Goal: Task Accomplishment & Management: Manage account settings

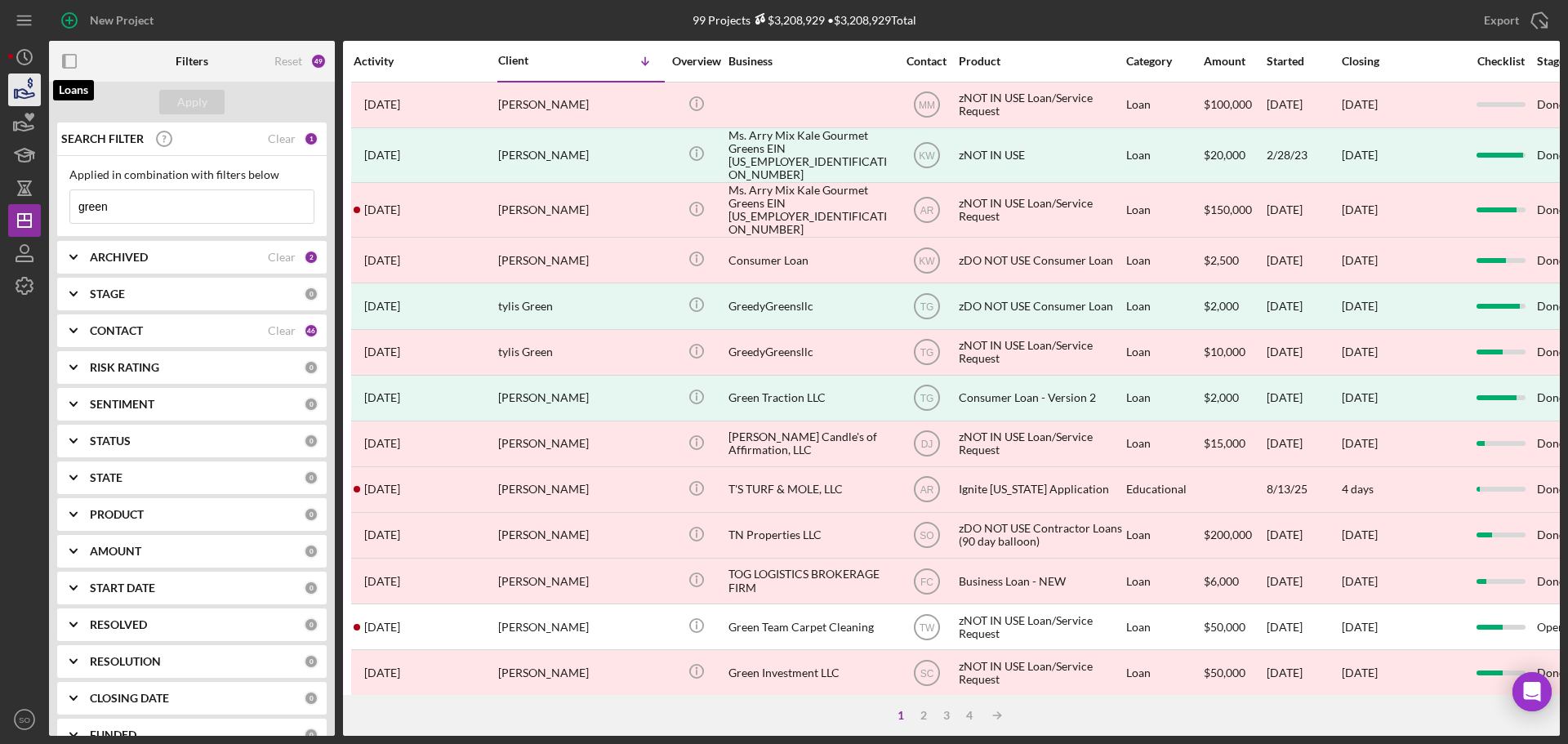
click at [22, 93] on icon "button" at bounding box center [26, 93] width 17 height 9
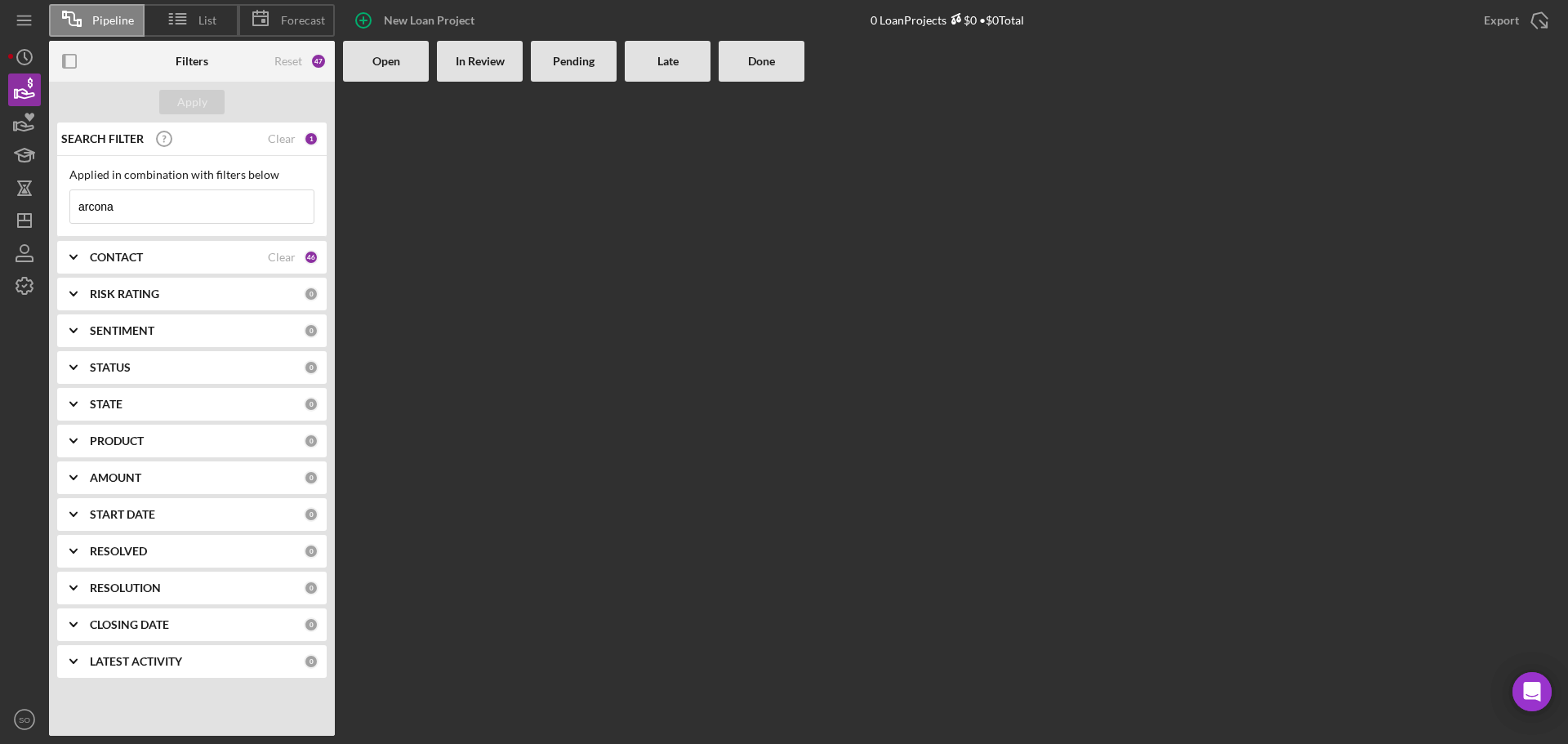
drag, startPoint x: 122, startPoint y: 207, endPoint x: 53, endPoint y: 204, distance: 69.1
click at [53, 204] on div "SEARCH FILTER Clear 1 Applied in combination with filters below arcona Icon/Men…" at bounding box center [192, 406] width 286 height 567
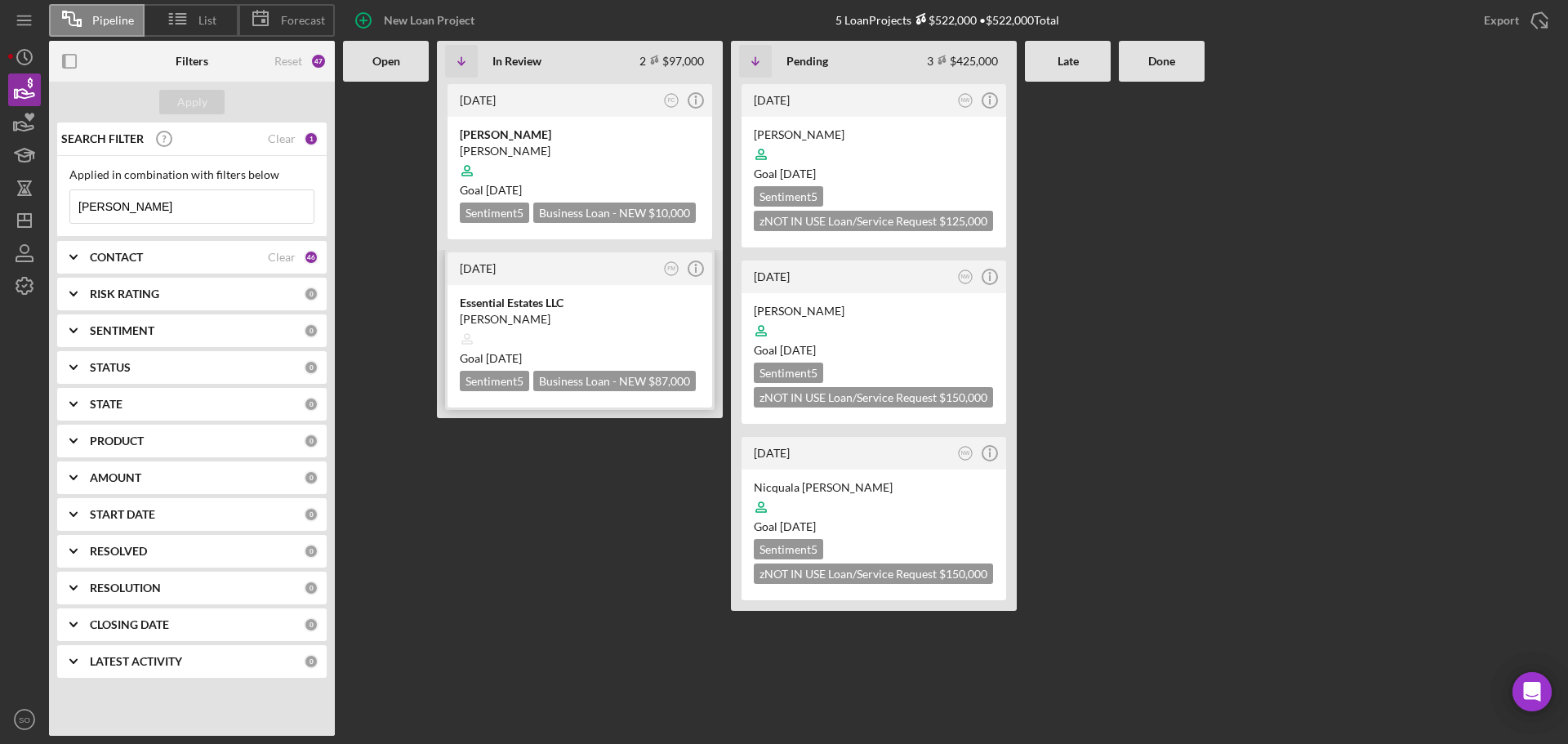
type input "[PERSON_NAME]"
click at [564, 322] on div "[PERSON_NAME]" at bounding box center [580, 320] width 240 height 17
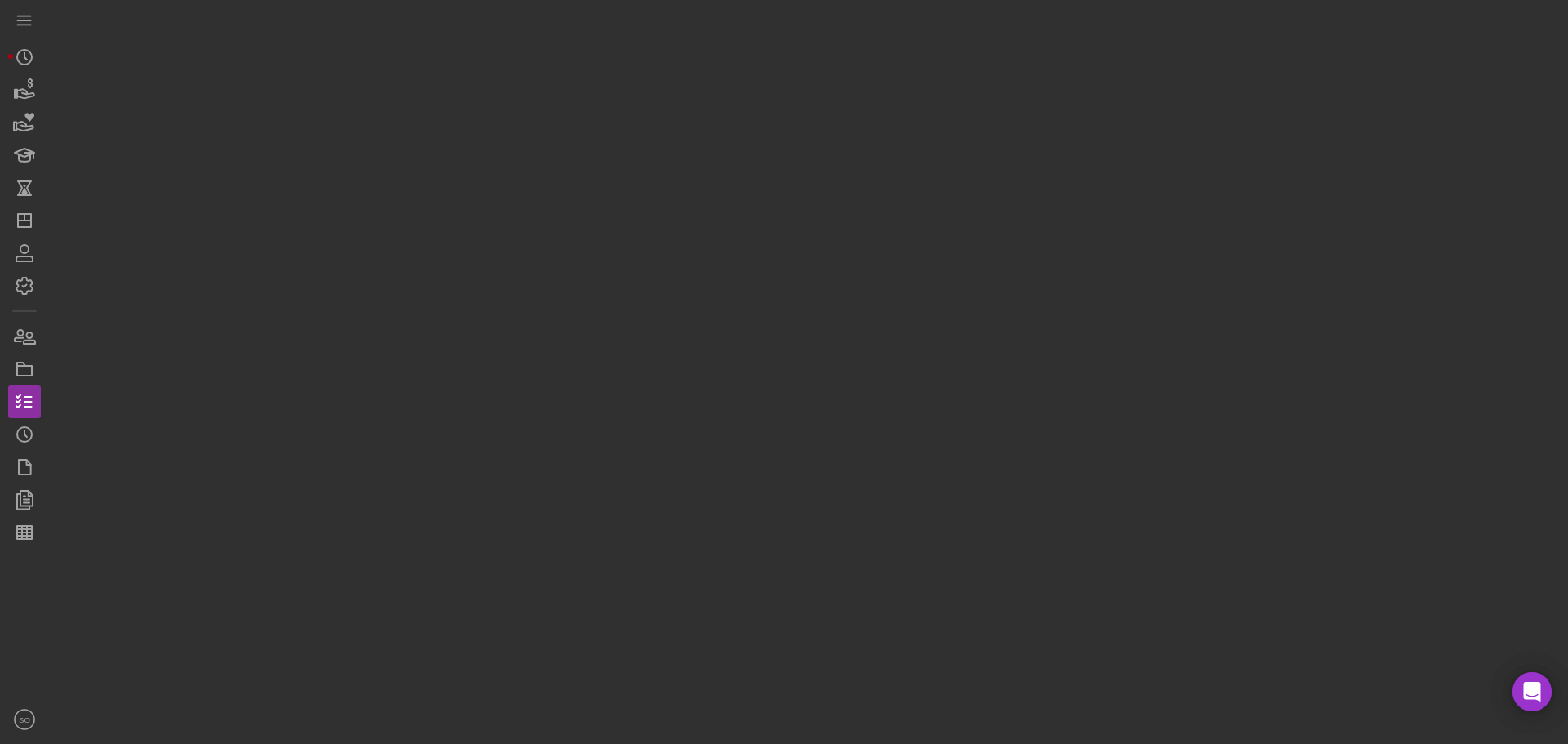
click at [564, 322] on div at bounding box center [804, 367] width 1511 height 736
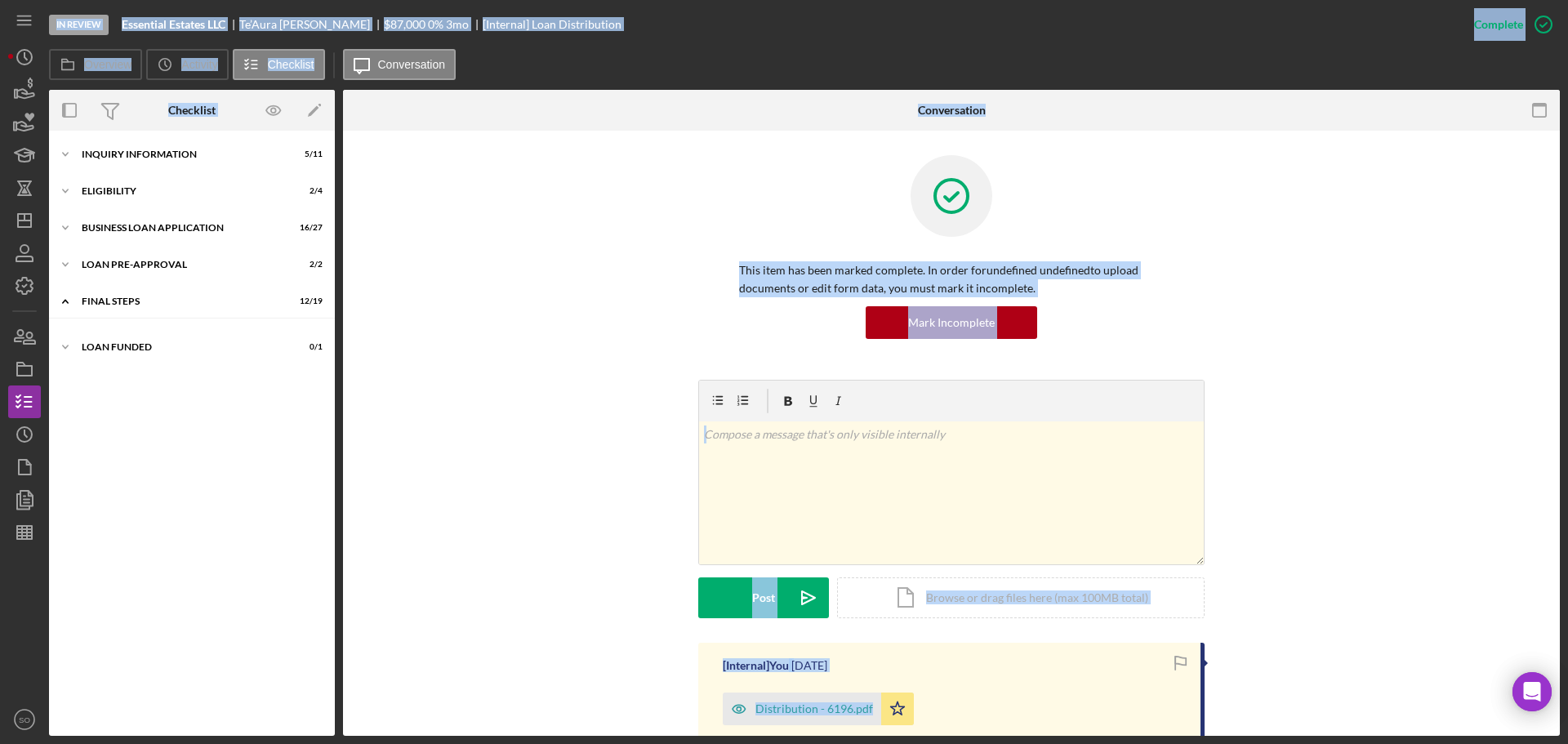
scroll to position [230, 0]
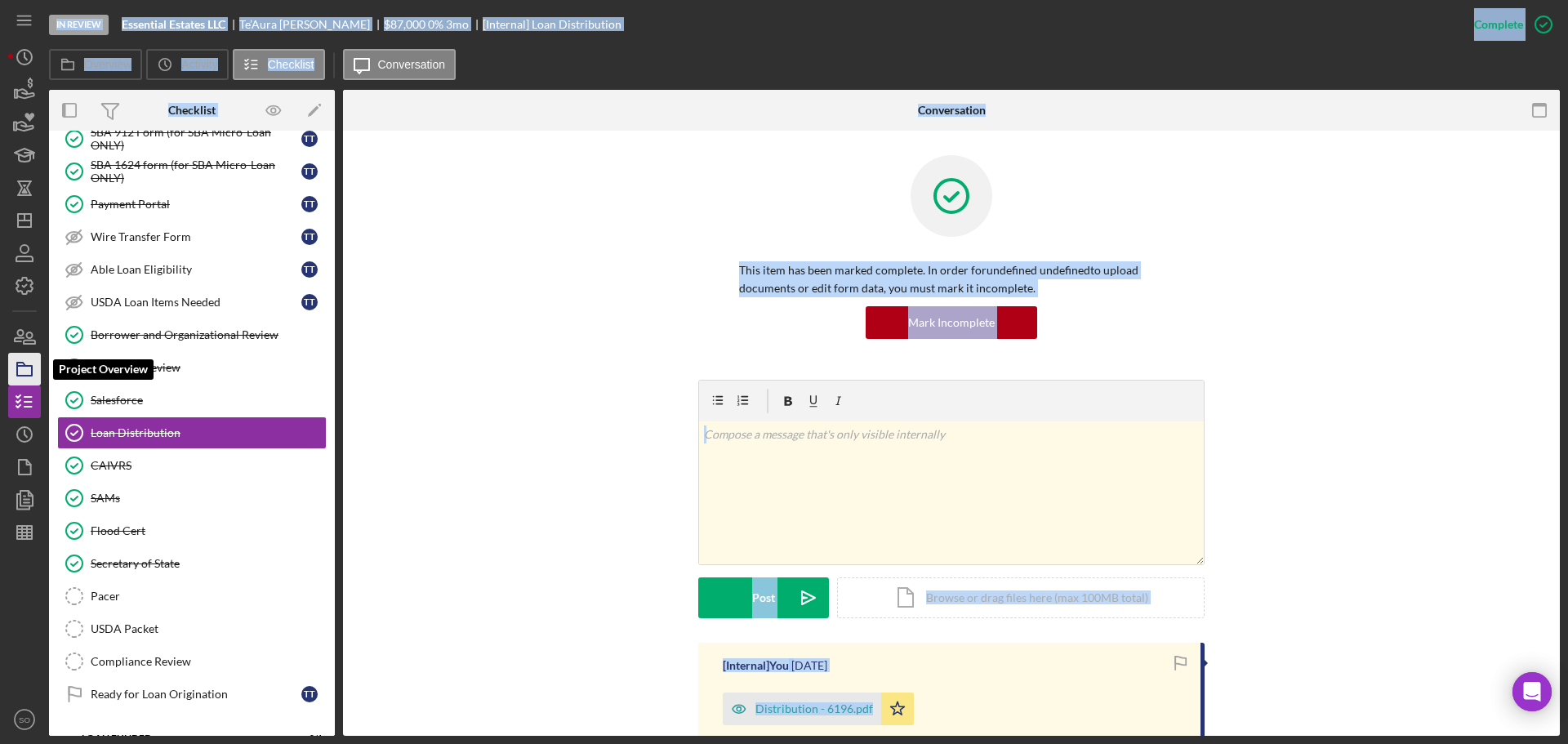
click at [30, 368] on icon "button" at bounding box center [24, 369] width 41 height 41
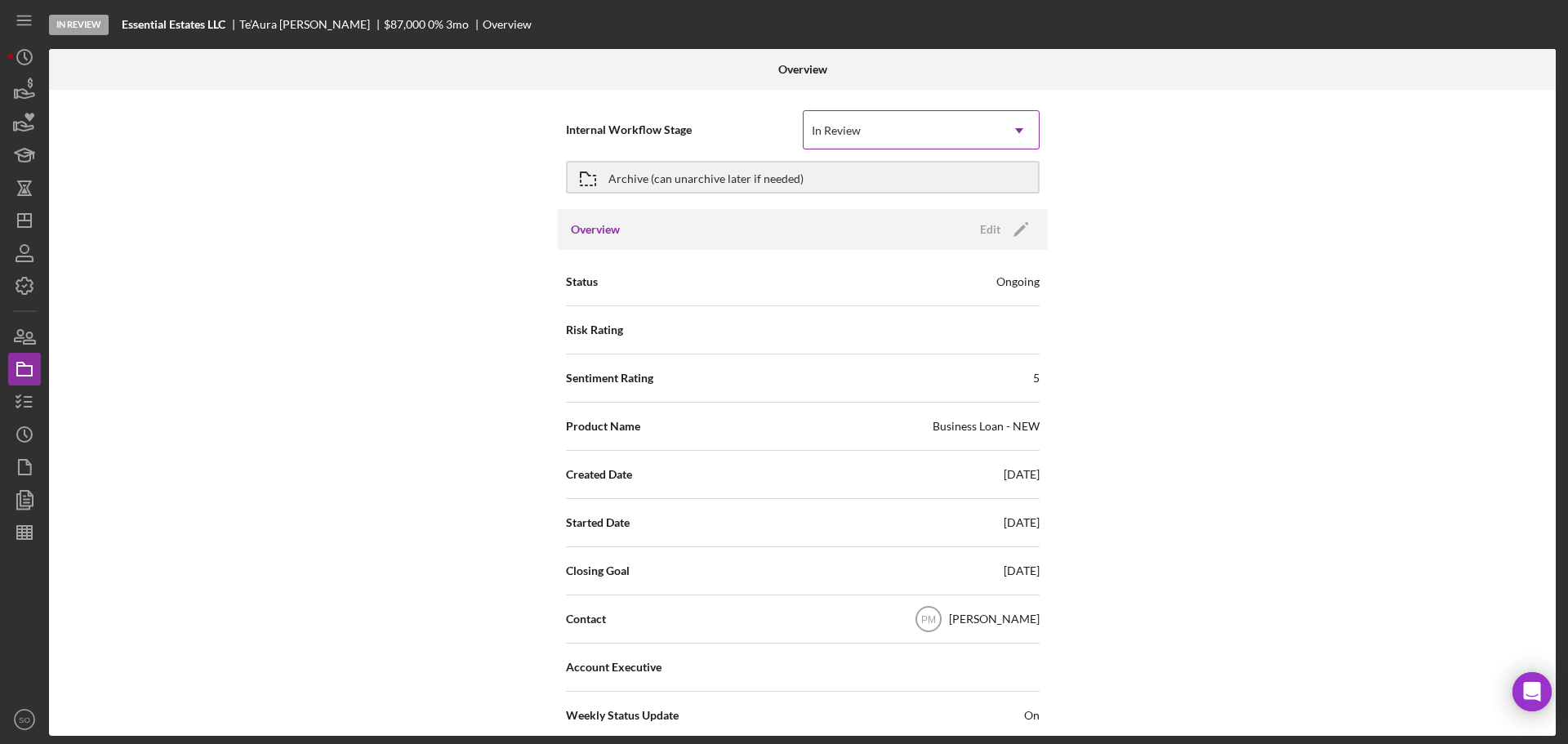
click at [918, 136] on div "In Review" at bounding box center [901, 130] width 196 height 37
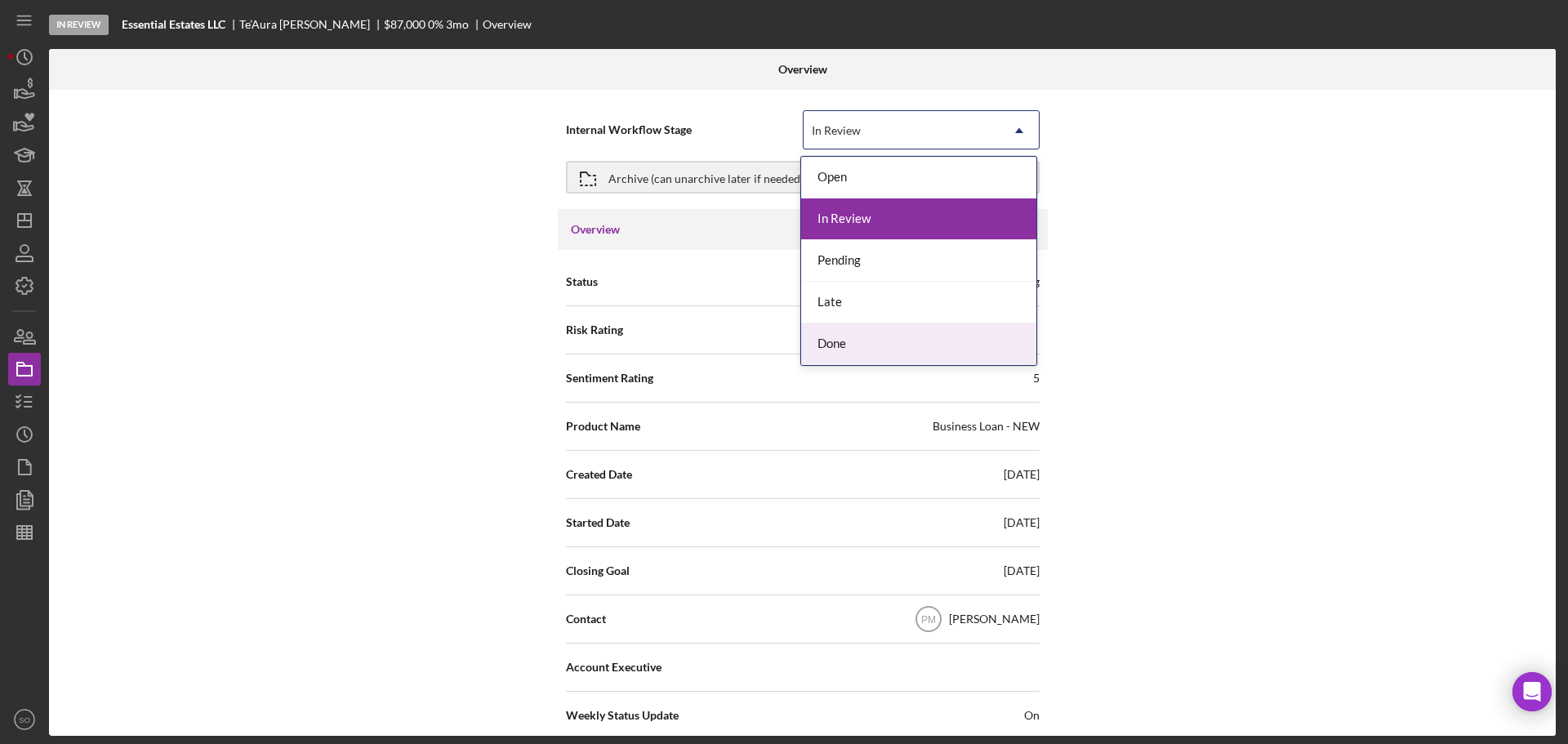
click at [854, 344] on div "Done" at bounding box center [918, 344] width 235 height 42
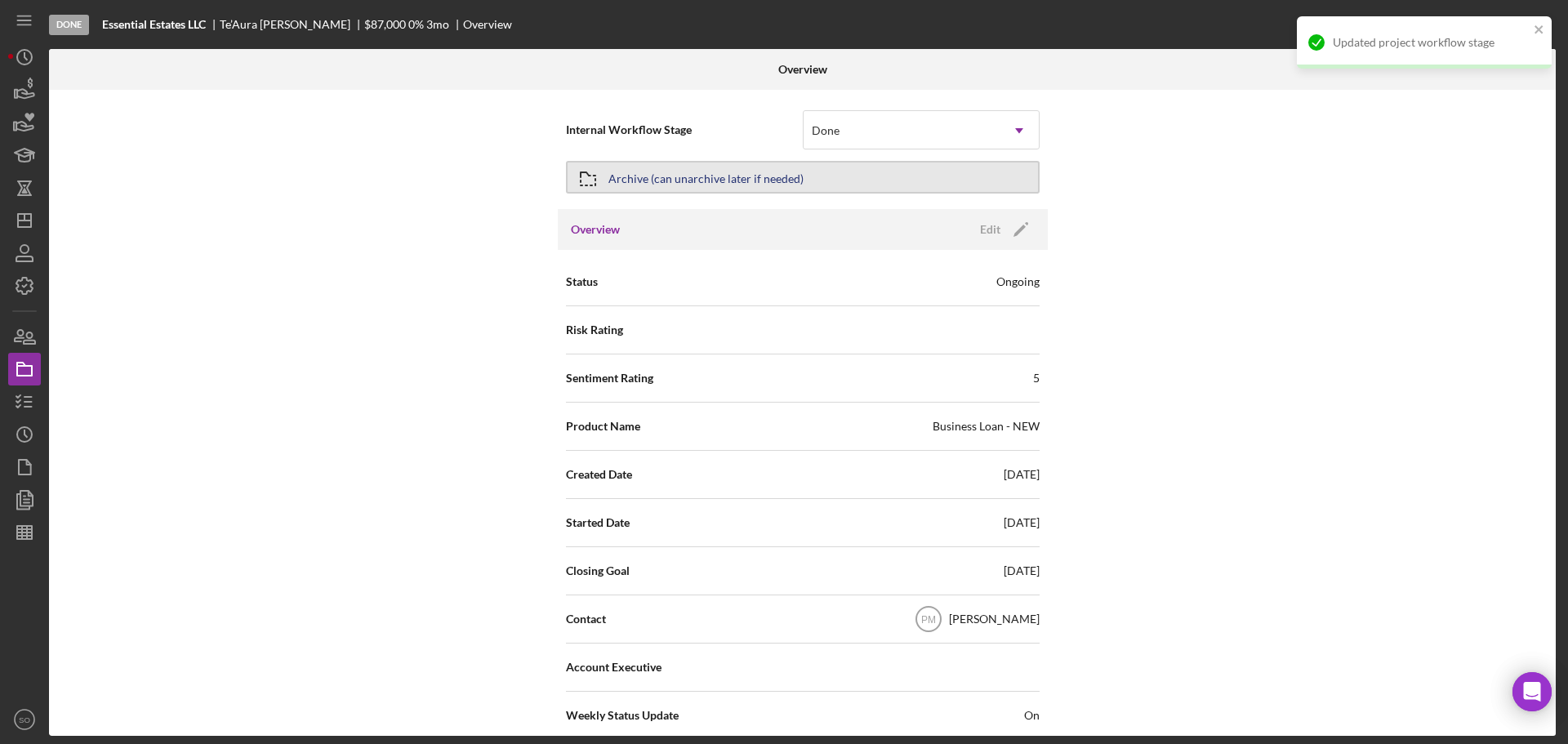
click at [832, 176] on button "Archive (can unarchive later if needed)" at bounding box center [802, 177] width 474 height 32
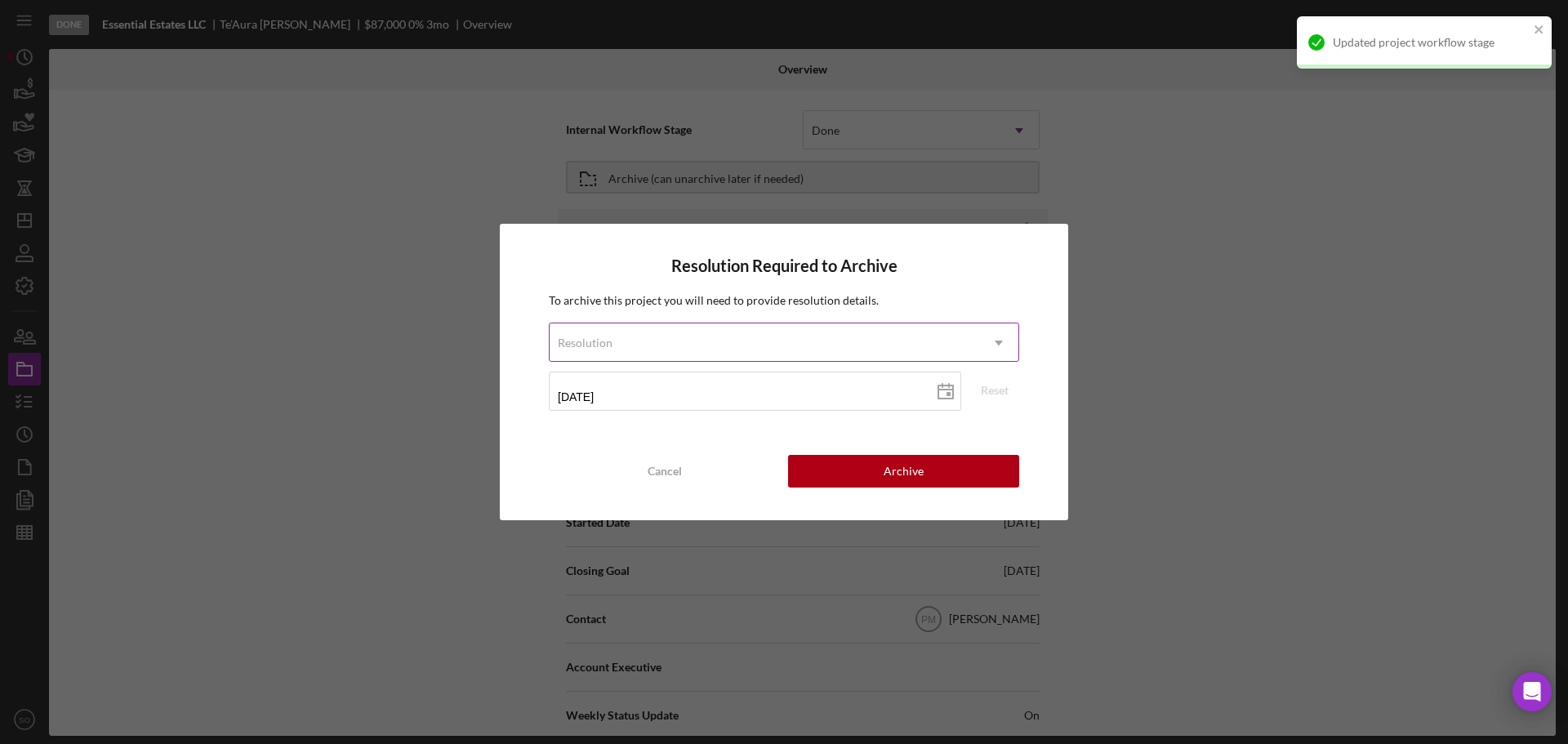
click at [998, 348] on icon "Icon/Dropdown Arrow" at bounding box center [998, 342] width 39 height 39
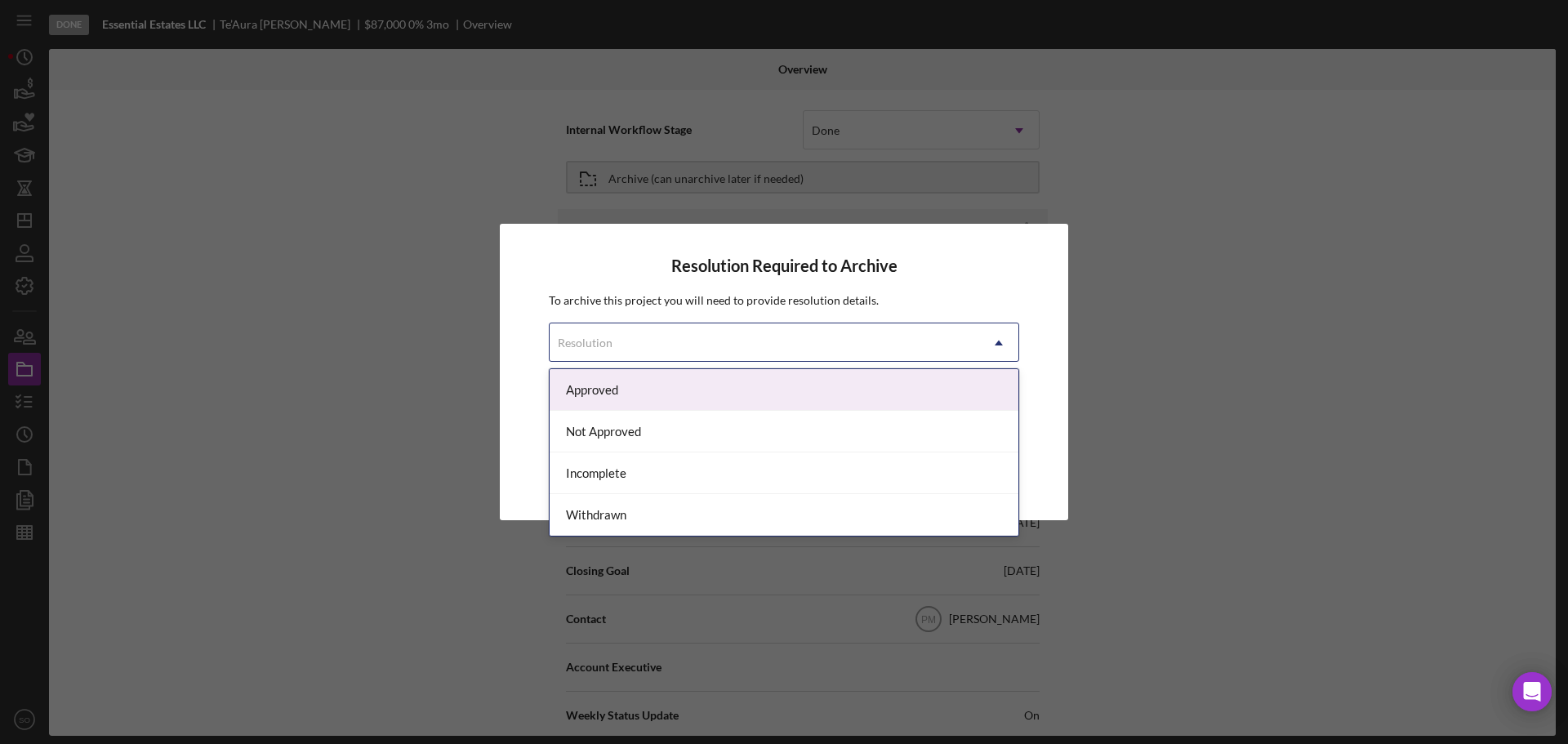
click at [665, 392] on div "Approved" at bounding box center [784, 390] width 469 height 42
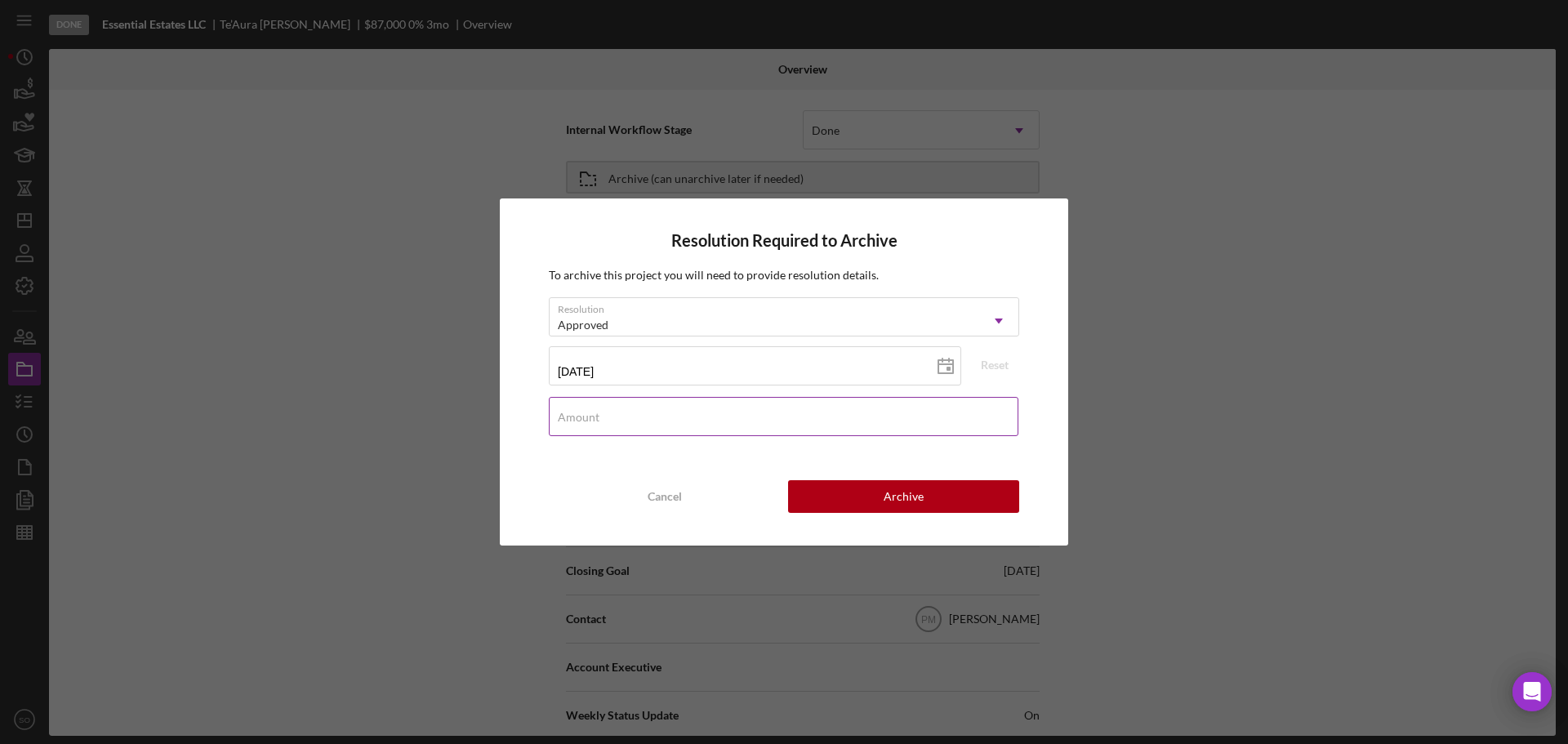
drag, startPoint x: 640, startPoint y: 420, endPoint x: 646, endPoint y: 426, distance: 8.5
click at [640, 420] on input "Amount" at bounding box center [784, 417] width 470 height 39
type input "$0"
click at [877, 509] on button "Archive" at bounding box center [903, 497] width 231 height 32
